Goal: Information Seeking & Learning: Compare options

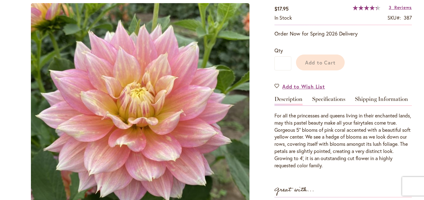
type input "*******"
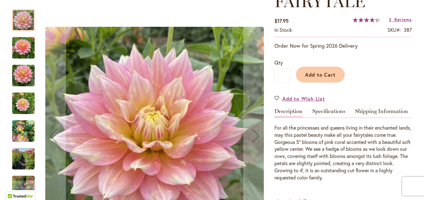
scroll to position [111, 0]
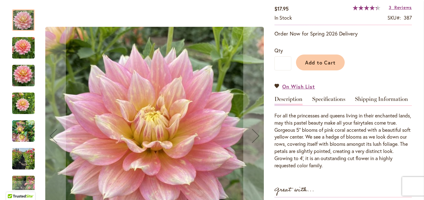
click at [26, 50] on img "Fairytale" at bounding box center [23, 48] width 22 height 30
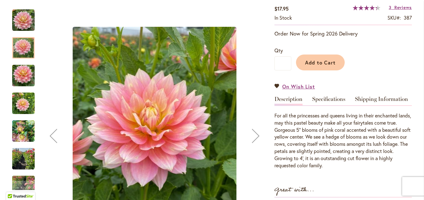
click at [22, 75] on img "Fairytale" at bounding box center [23, 76] width 22 height 30
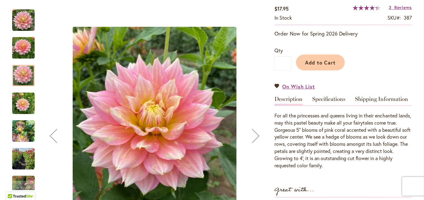
click at [24, 108] on img "Fairytale" at bounding box center [23, 104] width 22 height 30
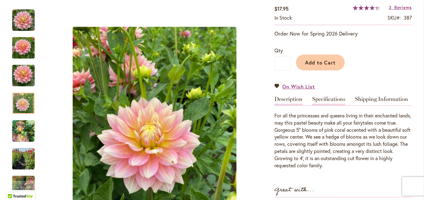
click at [336, 97] on link "Specifications" at bounding box center [328, 100] width 33 height 9
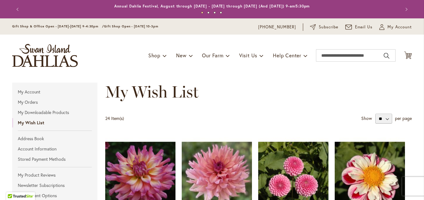
scroll to position [324, 0]
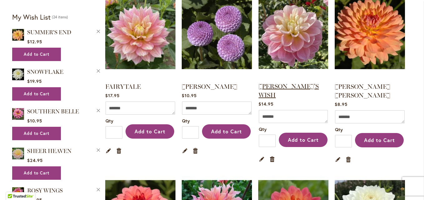
click at [280, 83] on link "[PERSON_NAME]'S WISH" at bounding box center [288, 91] width 60 height 16
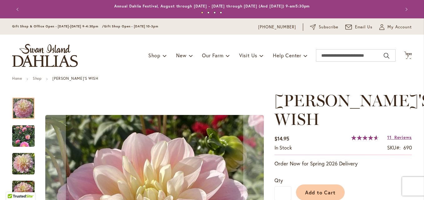
scroll to position [125, 0]
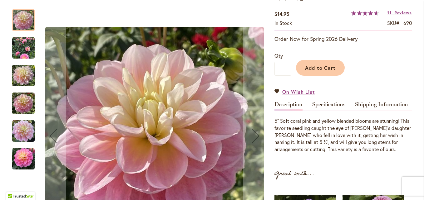
click at [17, 74] on img "GABBIE'S WISH" at bounding box center [23, 76] width 22 height 30
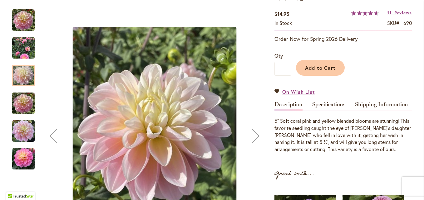
click at [21, 104] on img "GABBIE'S WISH" at bounding box center [23, 104] width 22 height 30
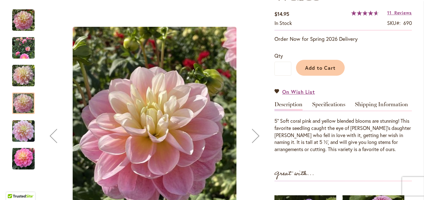
click at [20, 126] on img "GABBIE'S WISH" at bounding box center [23, 131] width 22 height 30
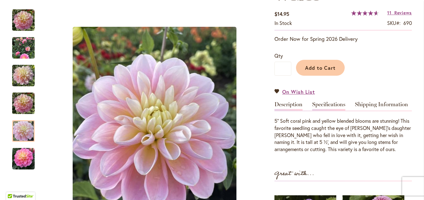
click at [338, 102] on link "Specifications" at bounding box center [328, 106] width 33 height 9
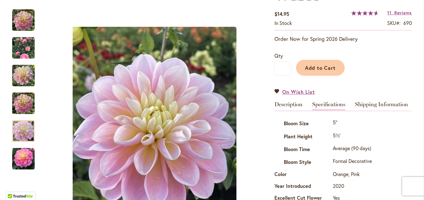
scroll to position [208, 0]
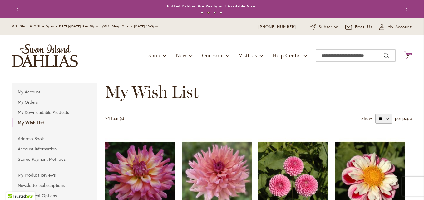
click at [404, 55] on icon at bounding box center [408, 55] width 8 height 7
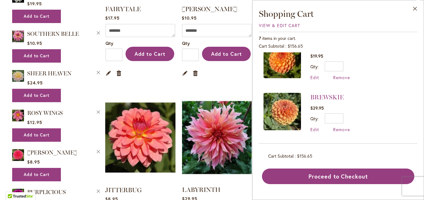
scroll to position [499, 0]
